Goal: Find specific page/section: Find specific page/section

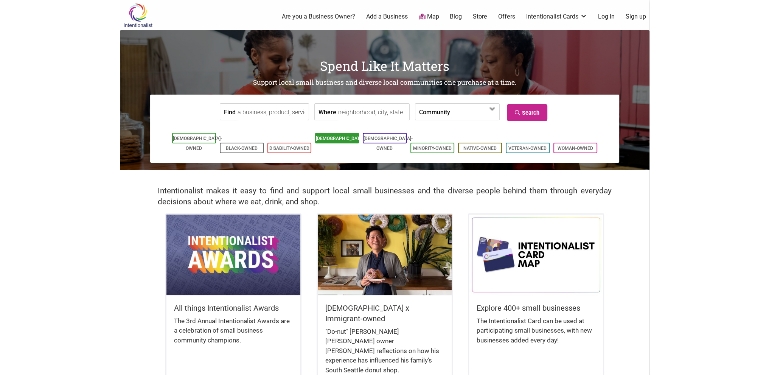
click at [339, 137] on link "[DEMOGRAPHIC_DATA]-Owned" at bounding box center [340, 143] width 49 height 15
click at [351, 113] on input "Where" at bounding box center [372, 112] width 69 height 17
click at [281, 114] on input "Find" at bounding box center [271, 112] width 69 height 17
click at [490, 110] on span at bounding box center [492, 109] width 12 height 12
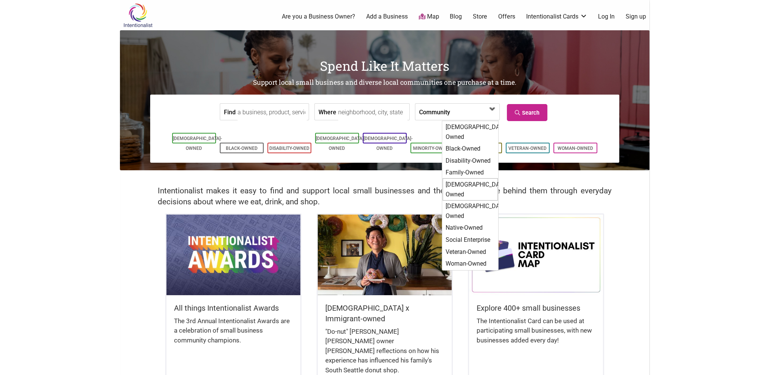
click at [467, 178] on div "[DEMOGRAPHIC_DATA]-Owned" at bounding box center [469, 189] width 55 height 22
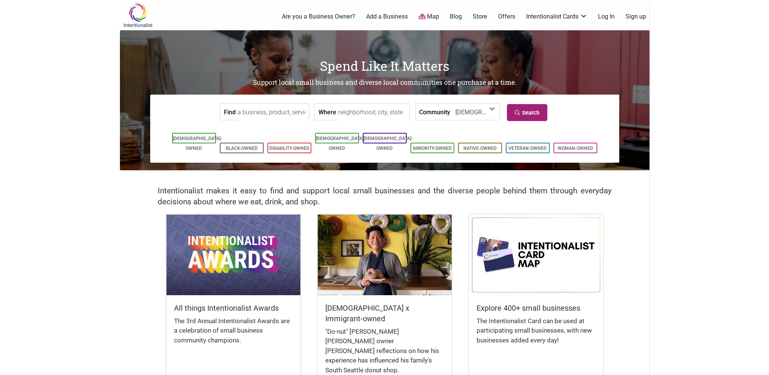
click at [530, 112] on link "Search" at bounding box center [527, 112] width 40 height 17
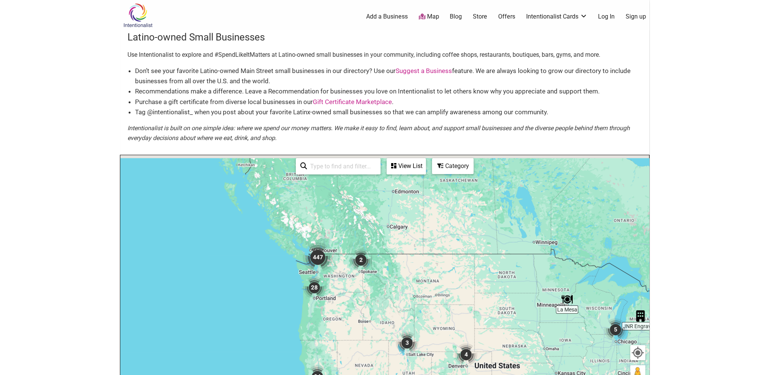
drag, startPoint x: 233, startPoint y: 244, endPoint x: 375, endPoint y: 324, distance: 162.5
click at [375, 324] on div "To navigate, press the arrow keys." at bounding box center [384, 302] width 529 height 294
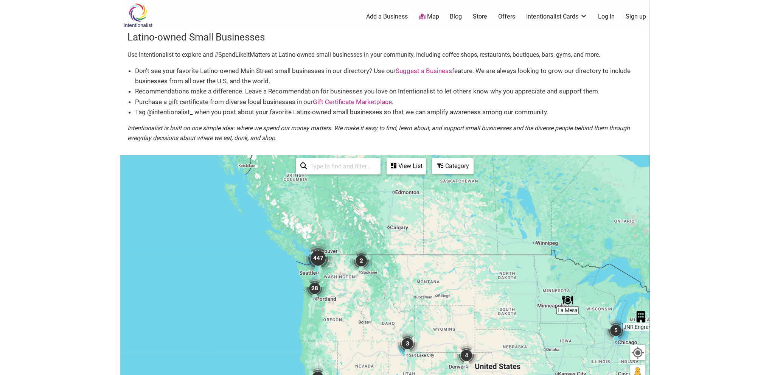
click at [313, 257] on img "447" at bounding box center [318, 258] width 36 height 36
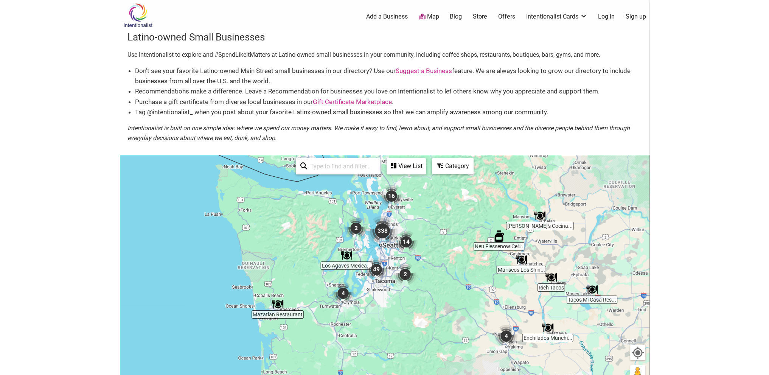
drag, startPoint x: 389, startPoint y: 295, endPoint x: 440, endPoint y: 222, distance: 89.1
click at [440, 222] on div "To navigate, press the arrow keys." at bounding box center [384, 302] width 529 height 294
drag, startPoint x: 378, startPoint y: 230, endPoint x: 459, endPoint y: 249, distance: 82.7
click at [379, 230] on img "338" at bounding box center [382, 230] width 36 height 36
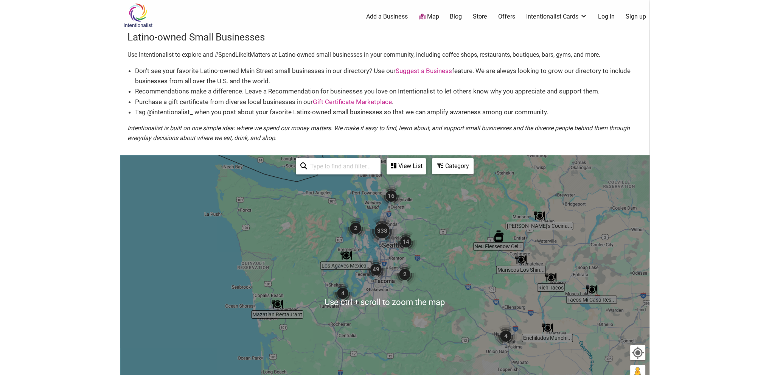
click at [430, 265] on div "To navigate, press the arrow keys." at bounding box center [384, 302] width 529 height 294
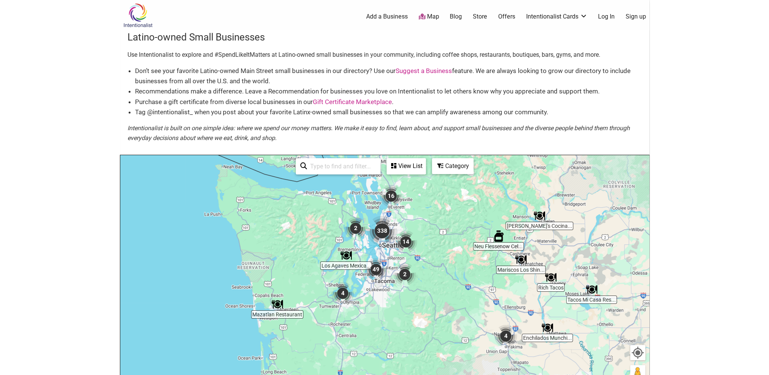
click at [45, 116] on body "× Menu 0 Add a Business Map Blog Store Offers Intentionalist Cards Buy Black Ca…" at bounding box center [384, 187] width 769 height 375
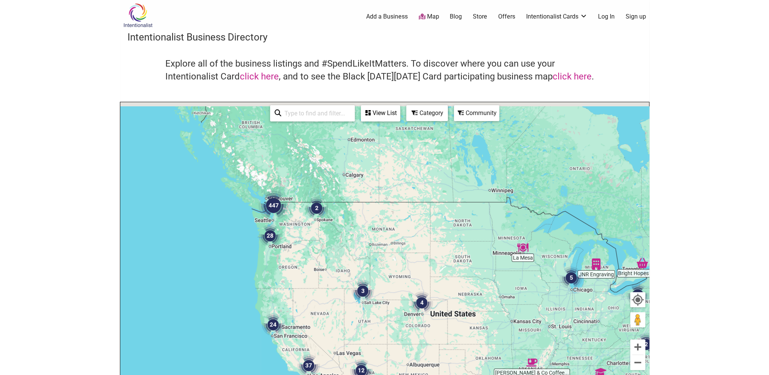
drag, startPoint x: 214, startPoint y: 169, endPoint x: 324, endPoint y: 253, distance: 138.3
click at [324, 253] on div "To navigate, press the arrow keys." at bounding box center [384, 249] width 529 height 294
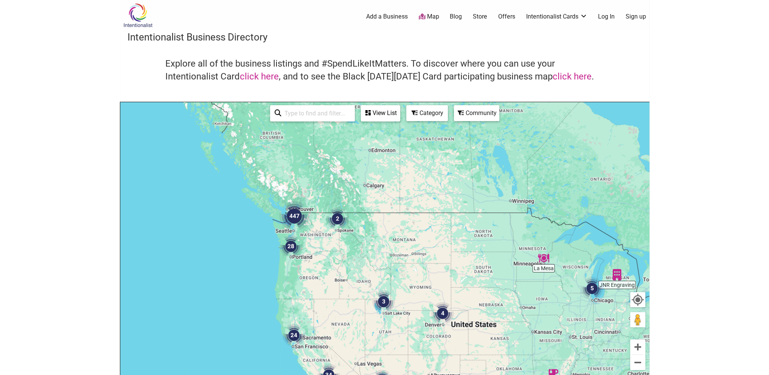
click at [292, 217] on img "447" at bounding box center [294, 216] width 36 height 36
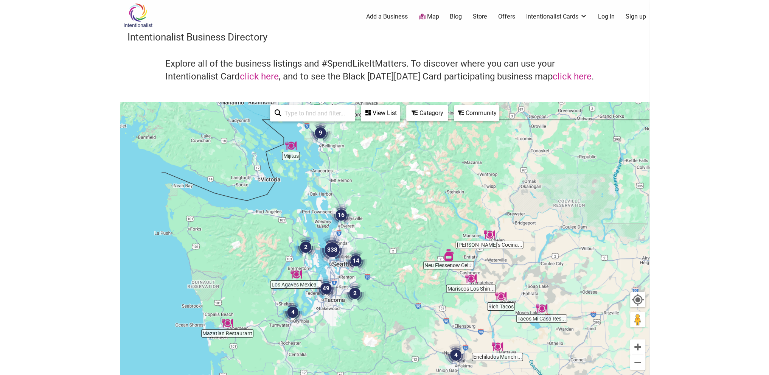
click at [333, 243] on img "338" at bounding box center [332, 249] width 36 height 36
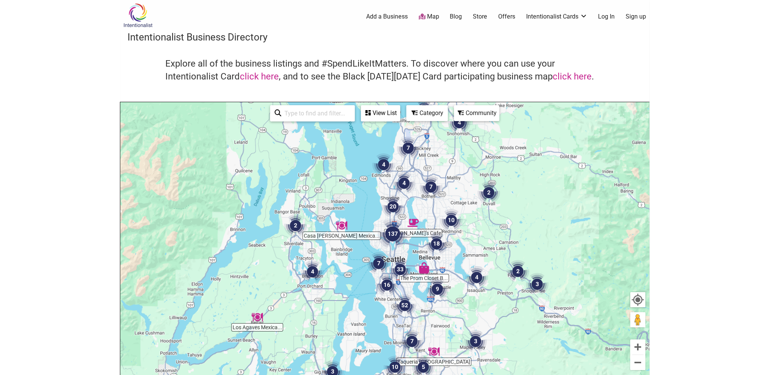
drag, startPoint x: 736, startPoint y: 93, endPoint x: 659, endPoint y: 87, distance: 77.4
click at [735, 93] on body "× Menu 0 Add a Business Map Blog Store Offers Intentionalist Cards Buy Black Ca…" at bounding box center [384, 187] width 769 height 375
click at [71, 110] on body "× Menu 0 Add a Business Map Blog Store Offers Intentionalist Cards Buy Black Ca…" at bounding box center [384, 187] width 769 height 375
